Goal: Task Accomplishment & Management: Use online tool/utility

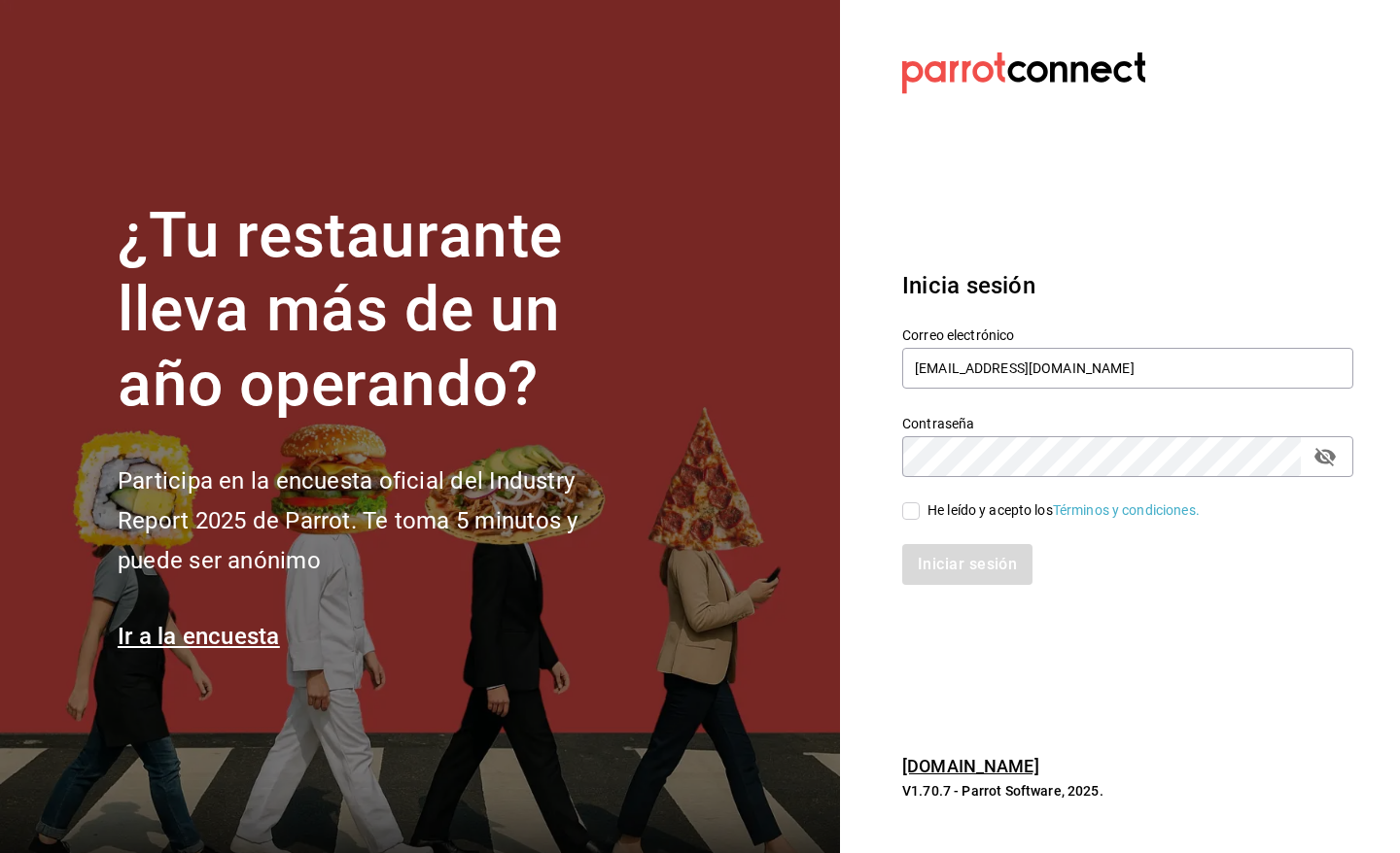
click at [917, 511] on input "He leído y acepto los Términos y condiciones." at bounding box center [911, 512] width 18 height 18
checkbox input "true"
click at [921, 568] on button "Iniciar sesión" at bounding box center [968, 564] width 132 height 41
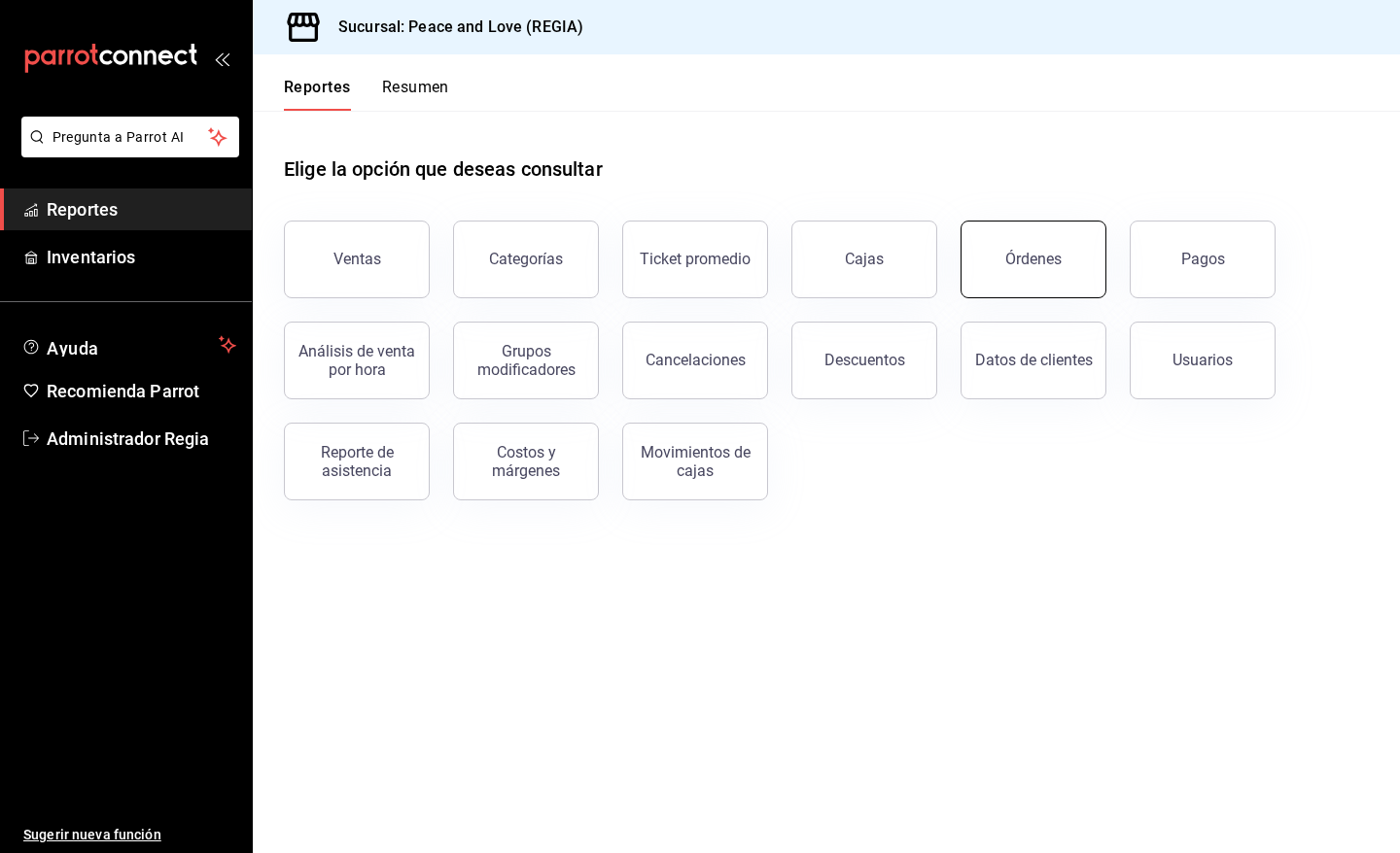
click at [1025, 253] on div "Órdenes" at bounding box center [1033, 258] width 57 height 19
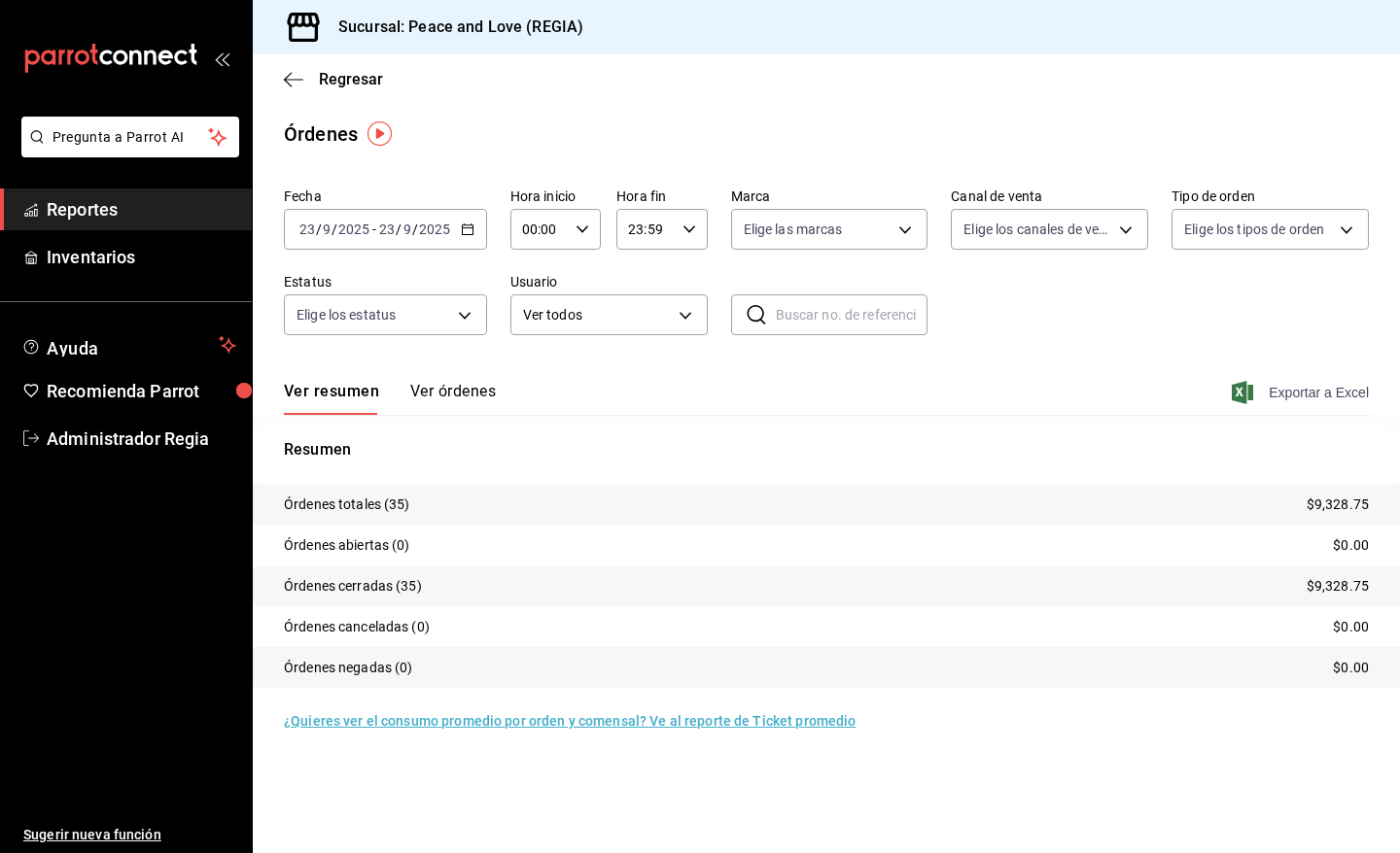
click at [1275, 391] on span "Exportar a Excel" at bounding box center [1302, 392] width 133 height 23
click at [1047, 230] on body "Pregunta a Parrot AI Reportes Inventarios Ayuda Recomienda Parrot Administrador…" at bounding box center [700, 426] width 1400 height 853
click at [967, 410] on input "checkbox" at bounding box center [971, 414] width 18 height 18
checkbox input "true"
type input "UBER_EATS"
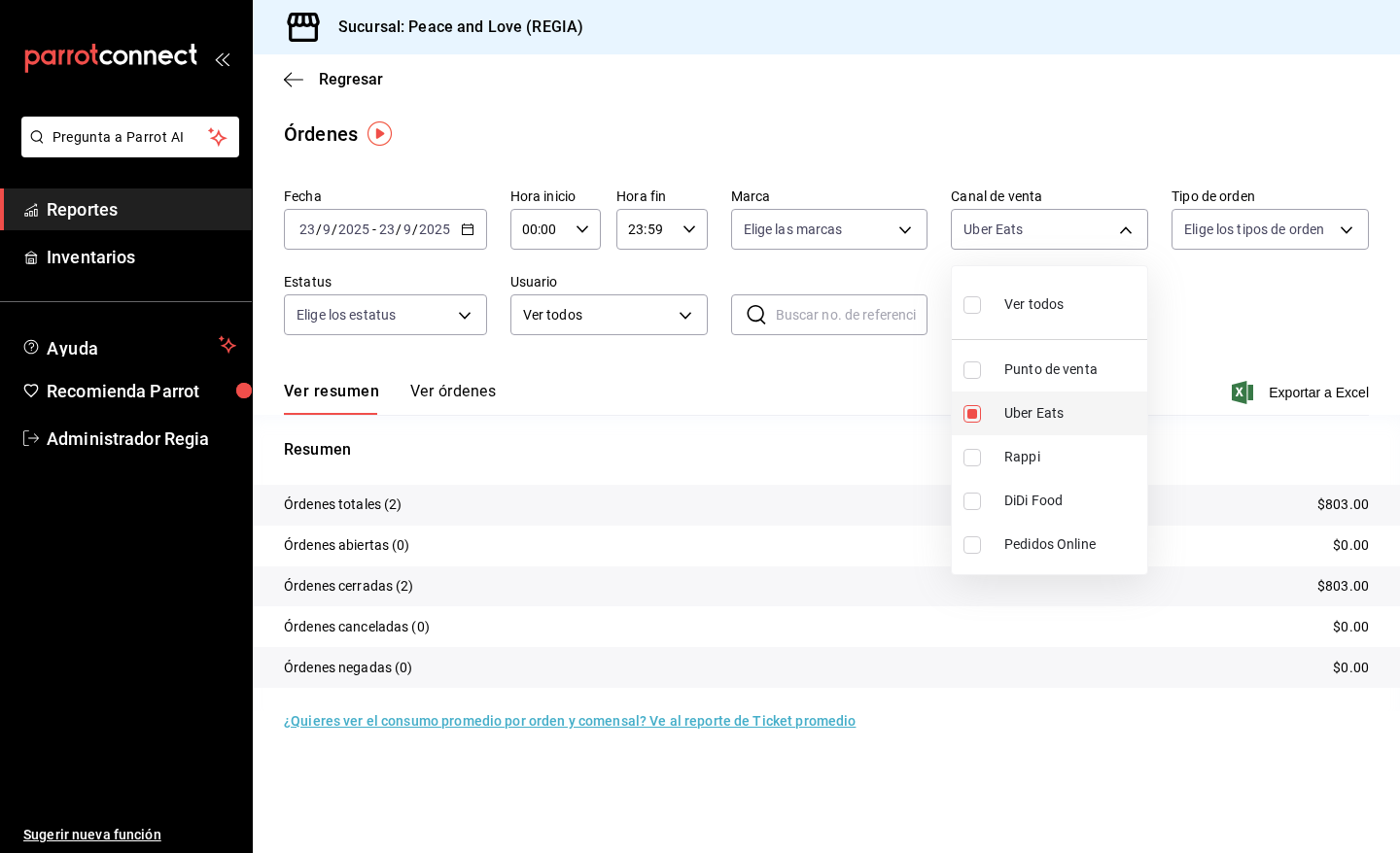
click at [970, 414] on input "checkbox" at bounding box center [971, 414] width 18 height 18
checkbox input "false"
click at [972, 450] on input "checkbox" at bounding box center [971, 458] width 18 height 18
checkbox input "true"
type input "RAPPI"
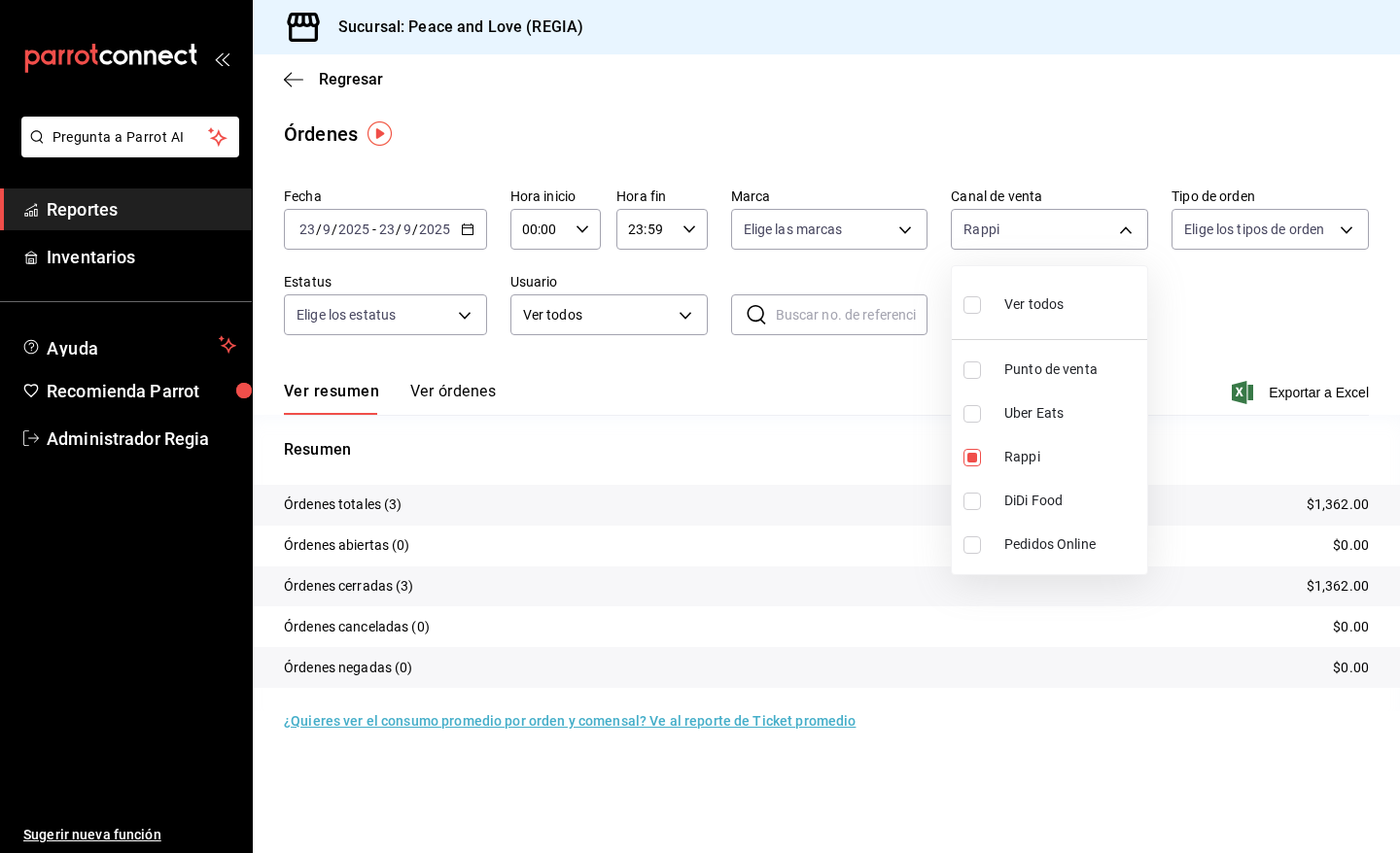
click at [972, 450] on input "checkbox" at bounding box center [971, 458] width 18 height 18
checkbox input "false"
drag, startPoint x: 356, startPoint y: 68, endPoint x: 345, endPoint y: 74, distance: 12.5
click at [353, 70] on div at bounding box center [700, 426] width 1400 height 853
click at [324, 79] on span "Regresar" at bounding box center [351, 79] width 65 height 19
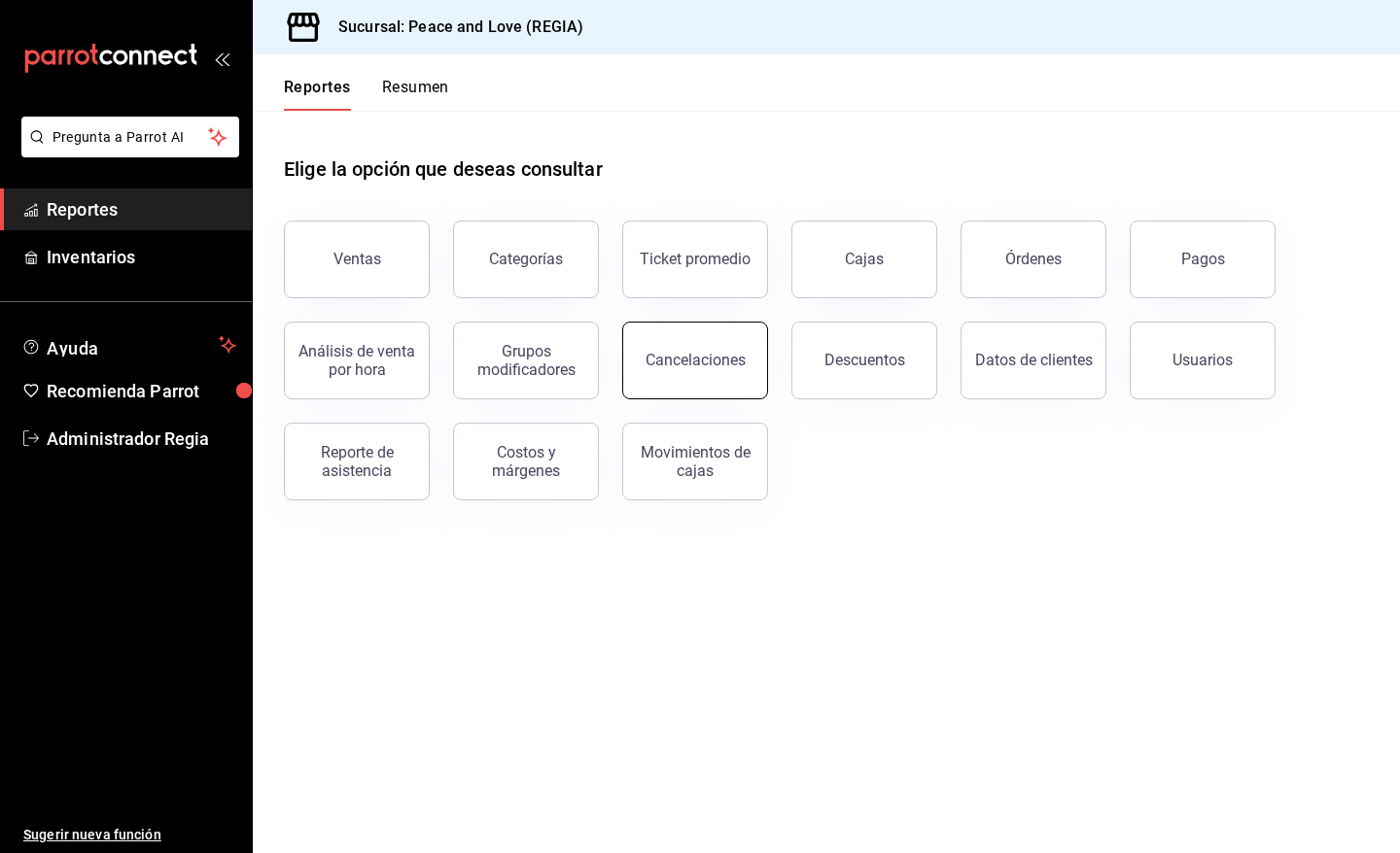
click at [754, 351] on button "Cancelaciones" at bounding box center [695, 360] width 146 height 77
